Goal: Information Seeking & Learning: Find specific fact

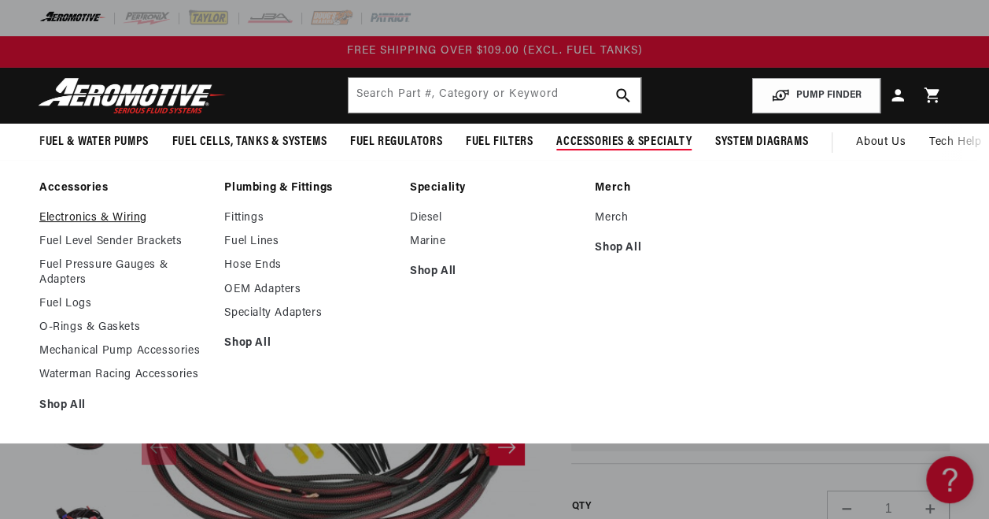
click at [142, 221] on link "Electronics & Wiring" at bounding box center [123, 218] width 169 height 14
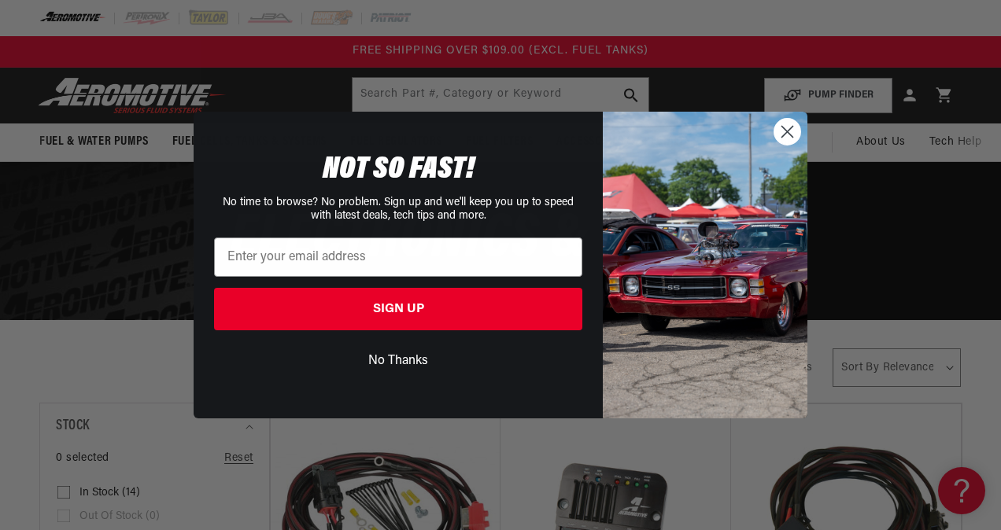
click at [784, 131] on circle "Close dialog" at bounding box center [787, 132] width 26 height 26
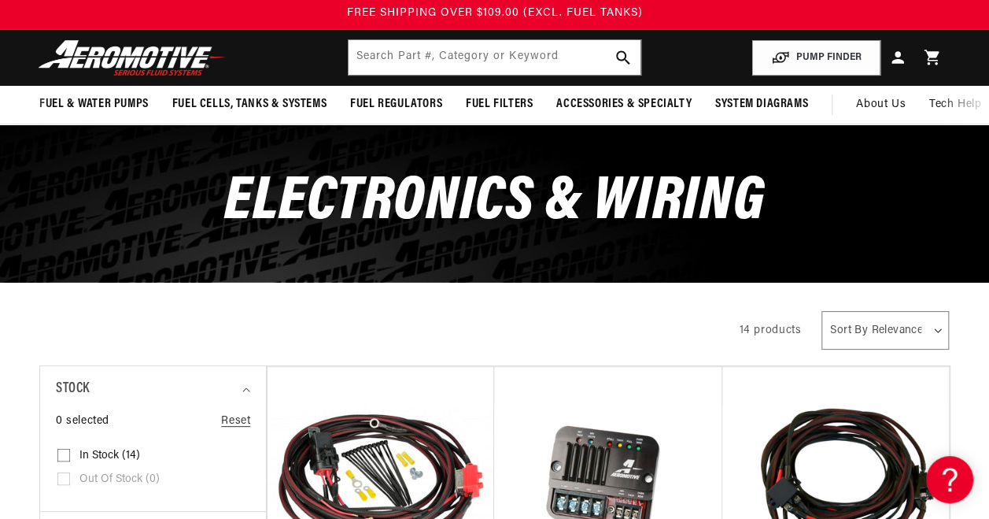
scroll to position [29, 0]
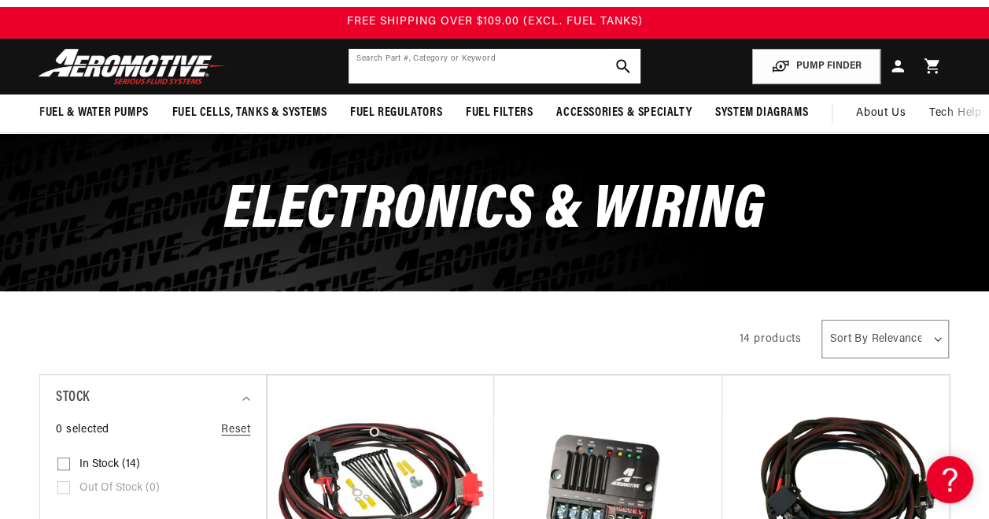
click at [376, 68] on input "text" at bounding box center [494, 66] width 291 height 35
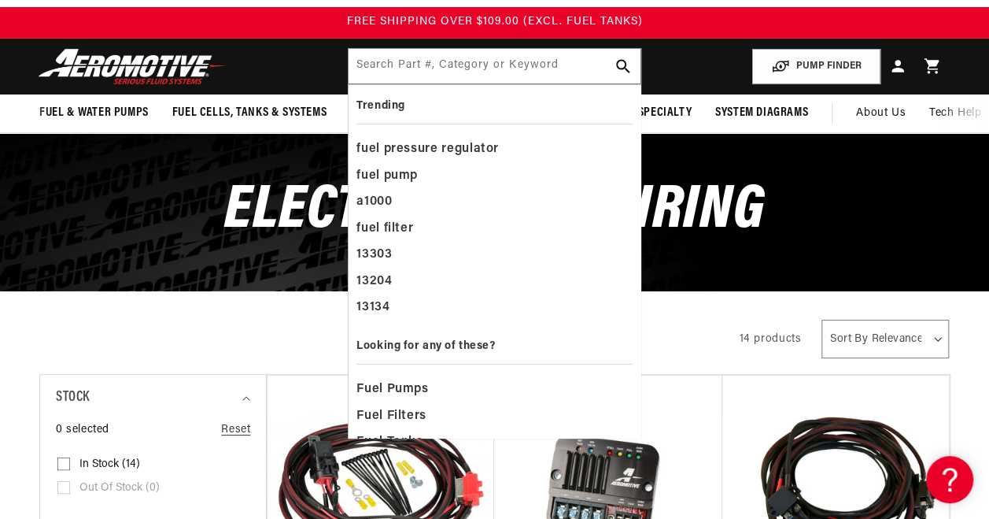
scroll to position [24, 0]
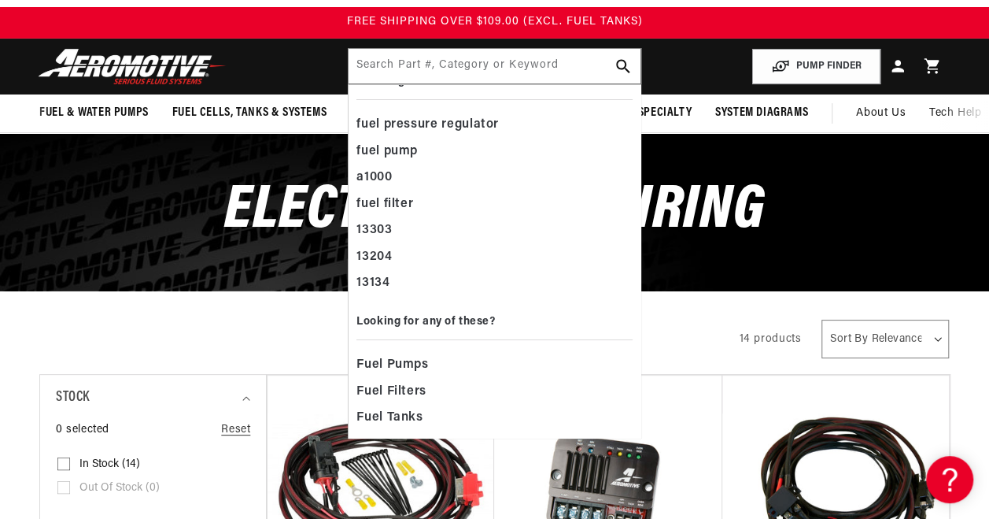
click at [367, 37] on div "FREE SHIPPING OVER $109.00 (EXCL. FUEL TANKS)" at bounding box center [494, 22] width 989 height 31
paste input "HDCircuitry LLC - High Performance Automotive Wiring"
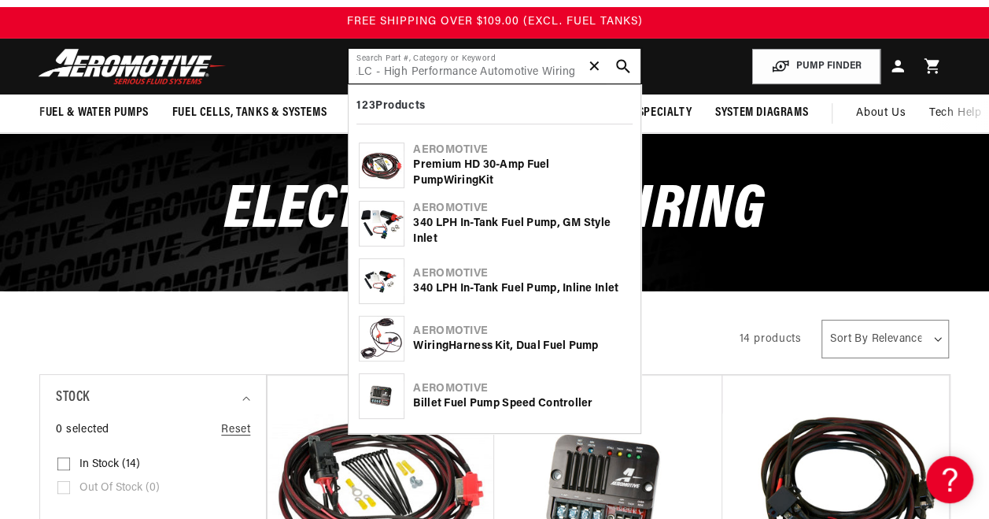
type input "HDCircuitry LLC - High Performance Automotive Wiring"
click at [599, 68] on span "✕" at bounding box center [595, 66] width 14 height 25
